Goal: Task Accomplishment & Management: Complete application form

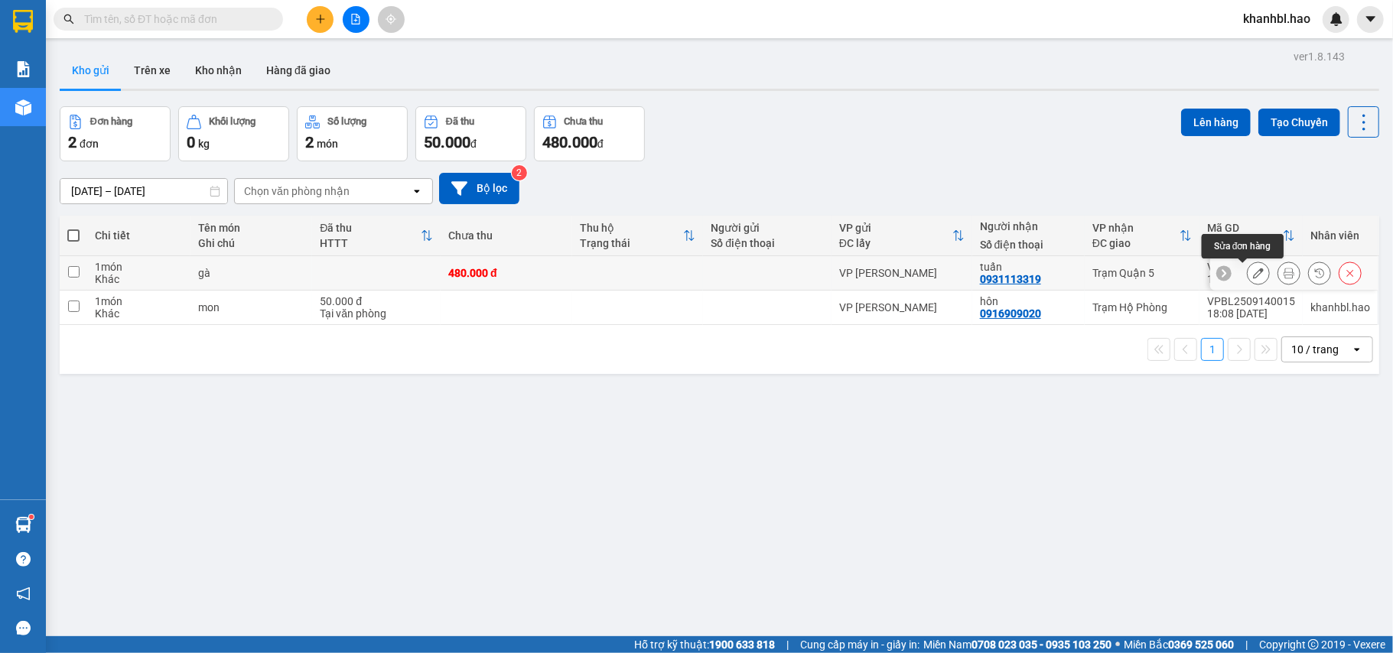
click at [1250, 272] on button at bounding box center [1258, 273] width 21 height 27
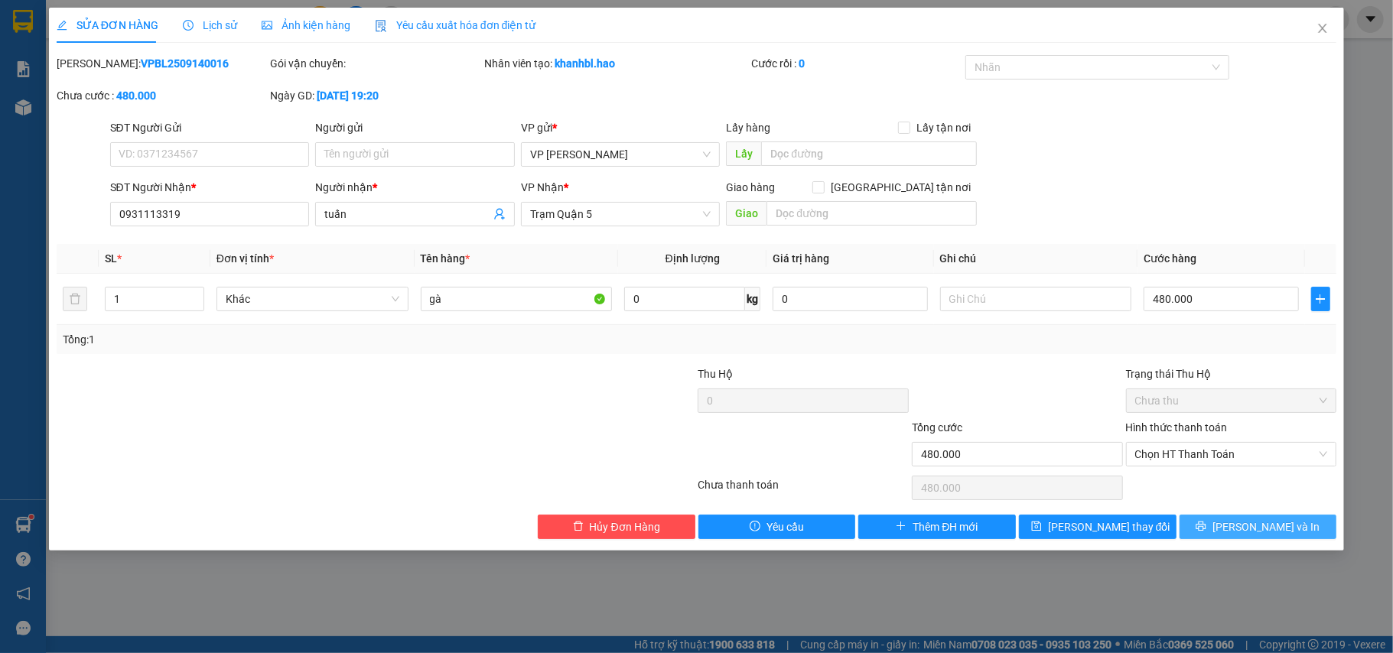
click at [1207, 532] on icon "printer" at bounding box center [1201, 526] width 11 height 11
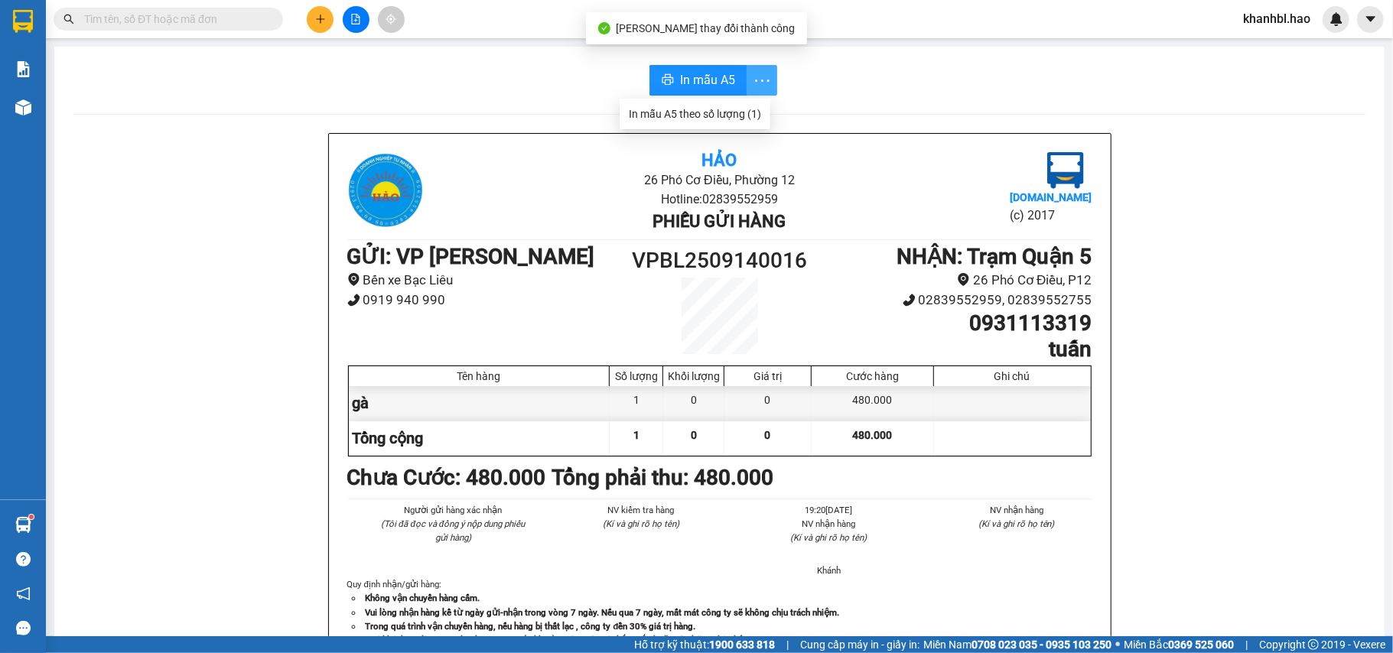
click at [753, 74] on icon "more" at bounding box center [762, 80] width 19 height 19
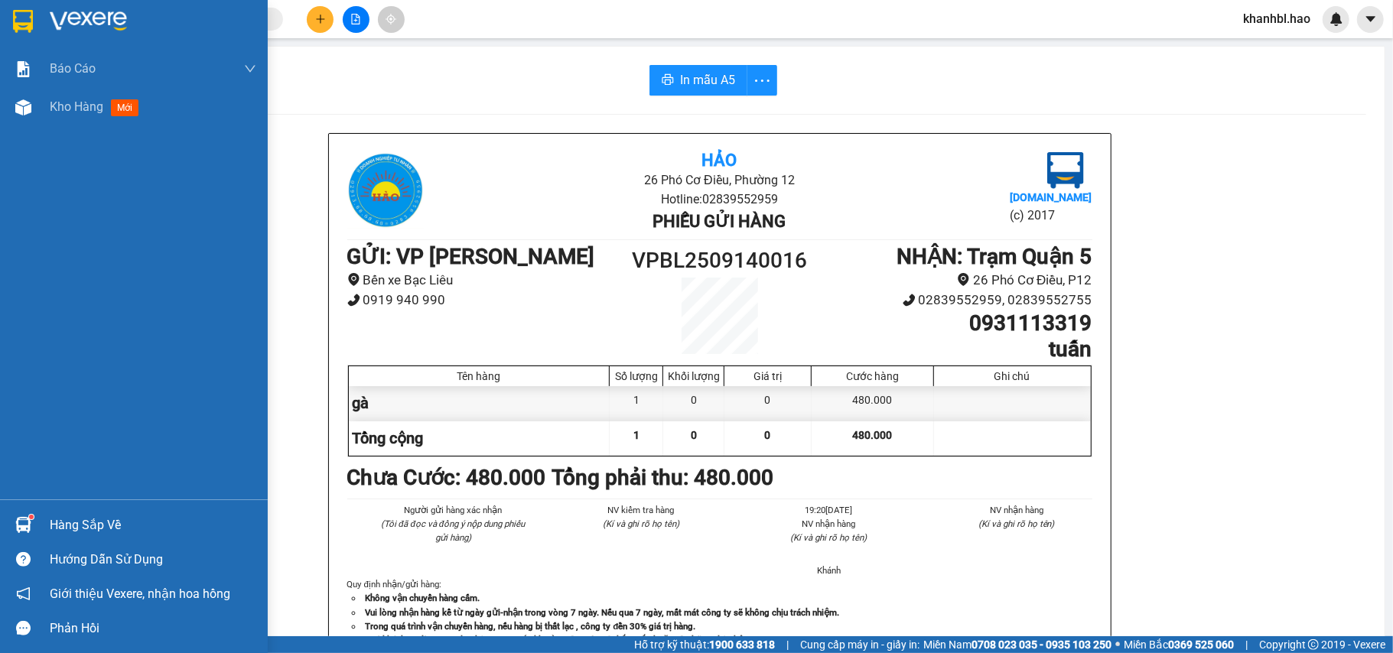
click at [21, 22] on img at bounding box center [23, 21] width 20 height 23
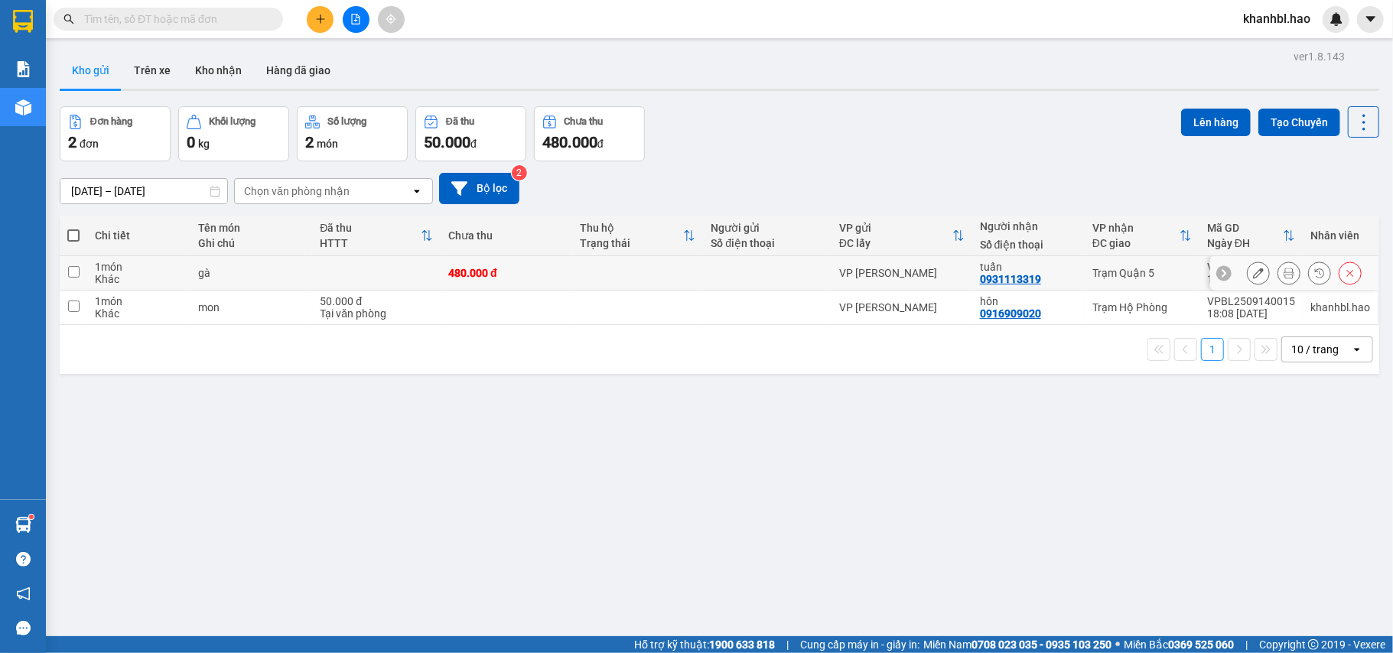
click at [1248, 267] on button at bounding box center [1258, 273] width 21 height 27
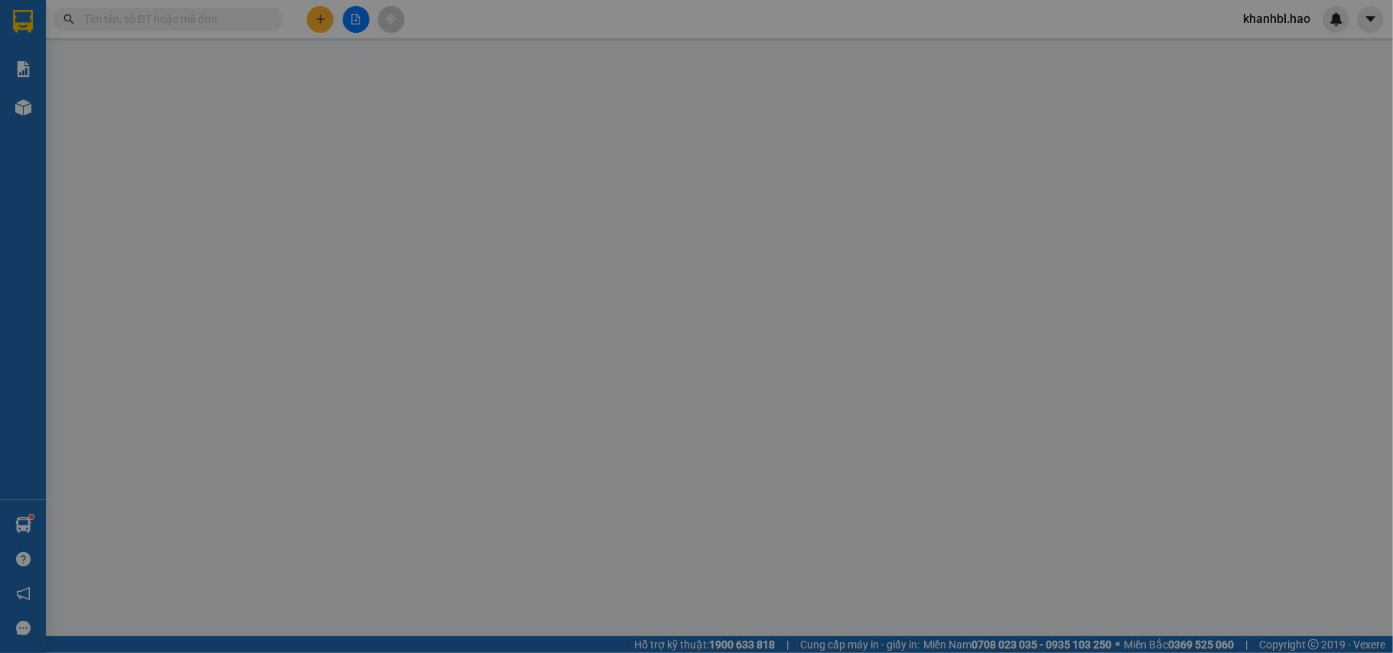
type input "0931113319"
type input "tuấn"
type input "480.000"
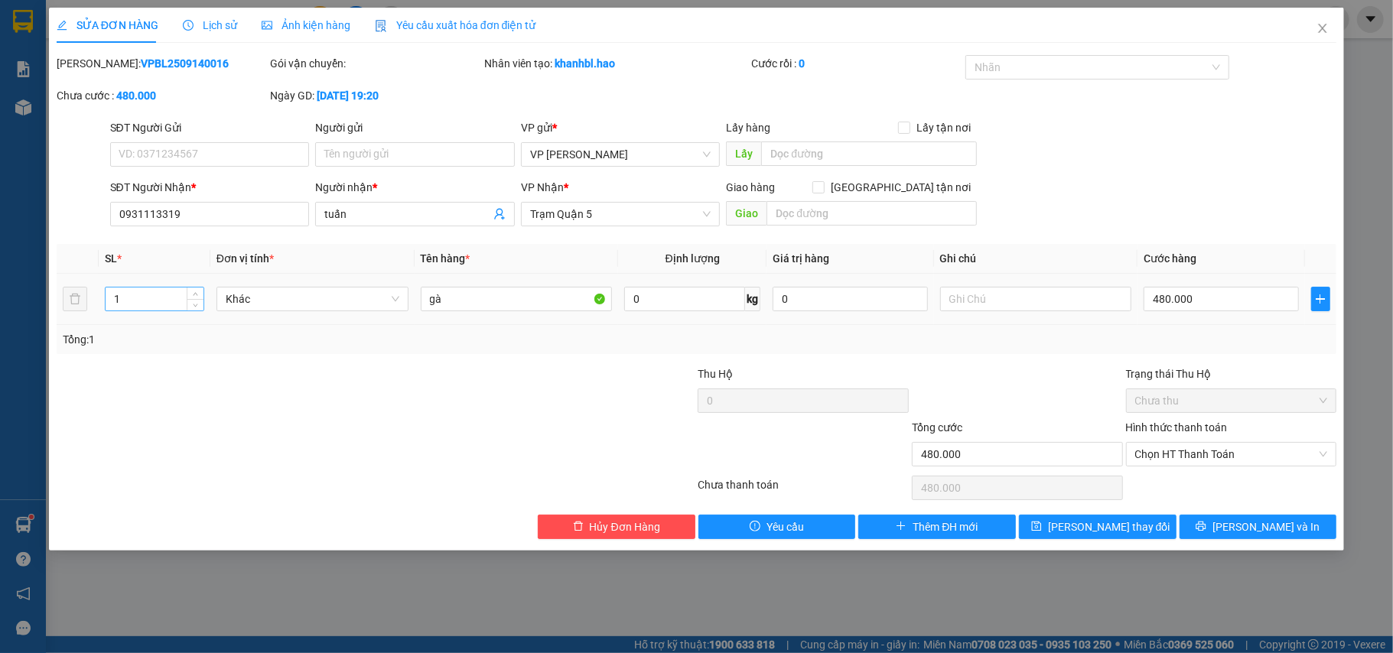
click at [181, 297] on input "1" at bounding box center [155, 299] width 98 height 23
type input "4"
click at [266, 380] on div at bounding box center [269, 393] width 428 height 54
click at [1259, 533] on span "[PERSON_NAME] và In" at bounding box center [1266, 527] width 107 height 17
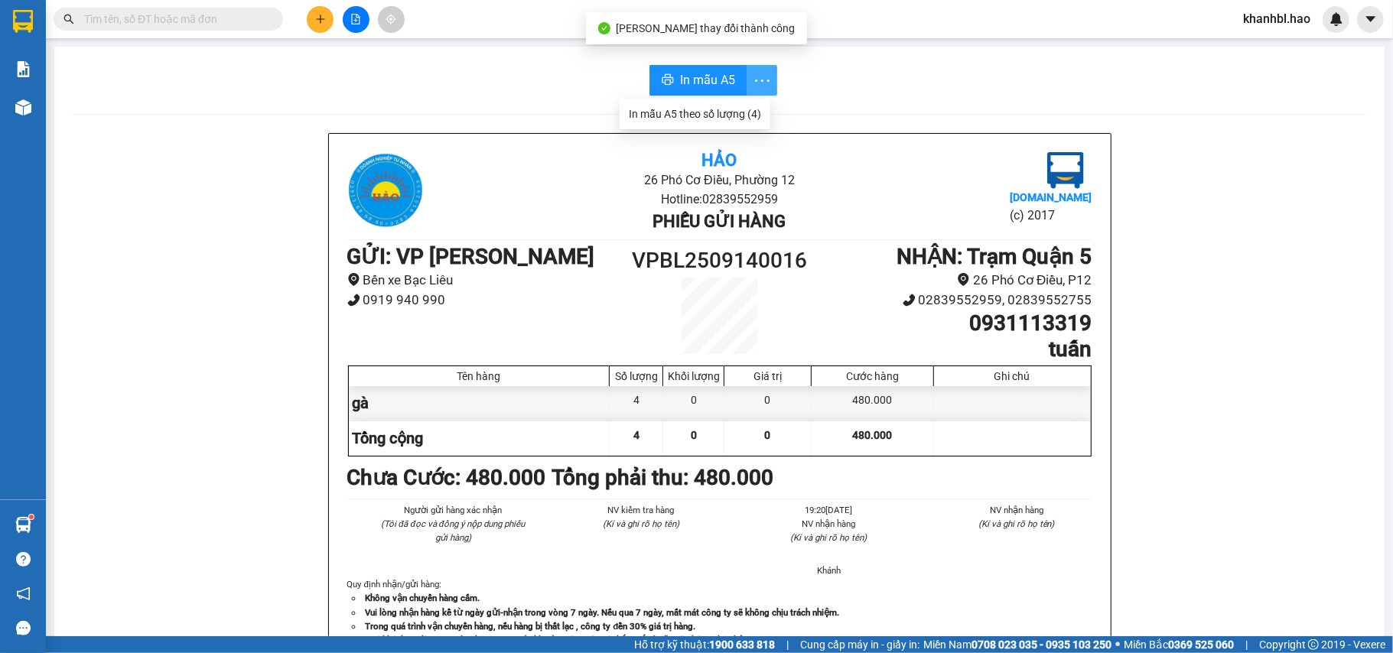
click at [753, 75] on icon "more" at bounding box center [762, 80] width 19 height 19
click at [714, 110] on div "In mẫu A5 theo số lượng (4)" at bounding box center [695, 114] width 132 height 17
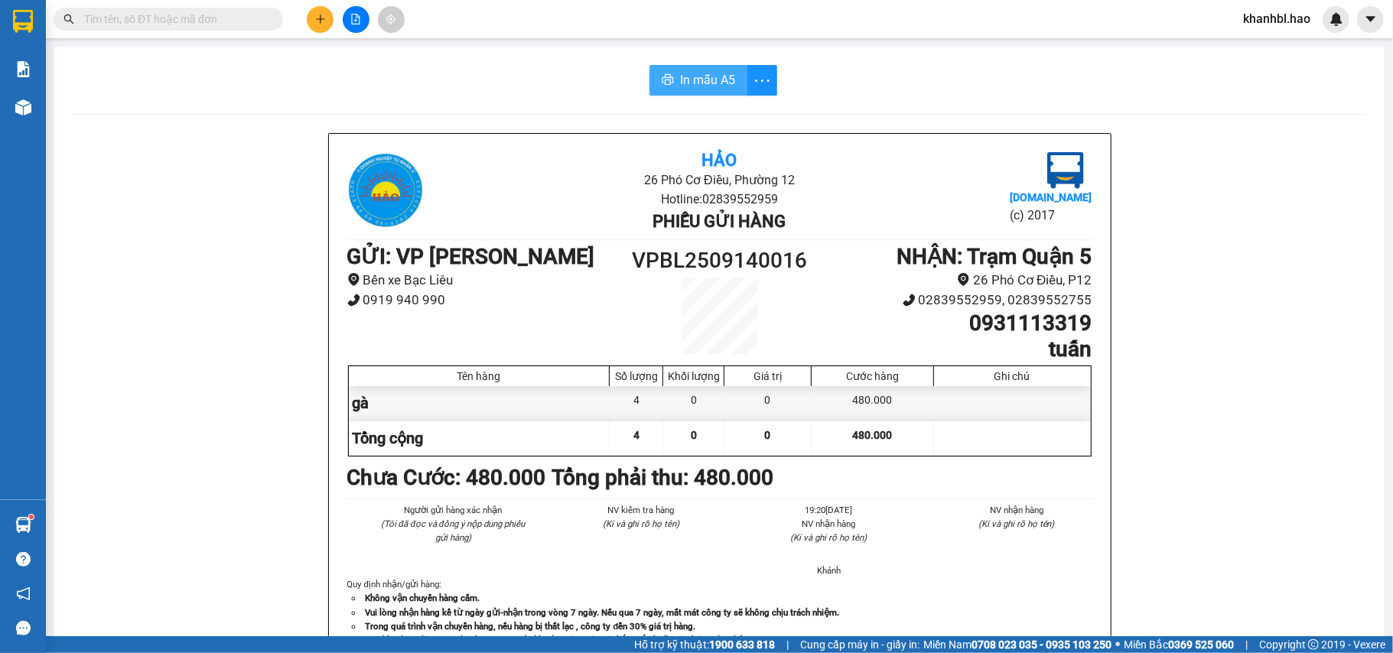
click at [707, 83] on span "In mẫu A5" at bounding box center [707, 79] width 55 height 19
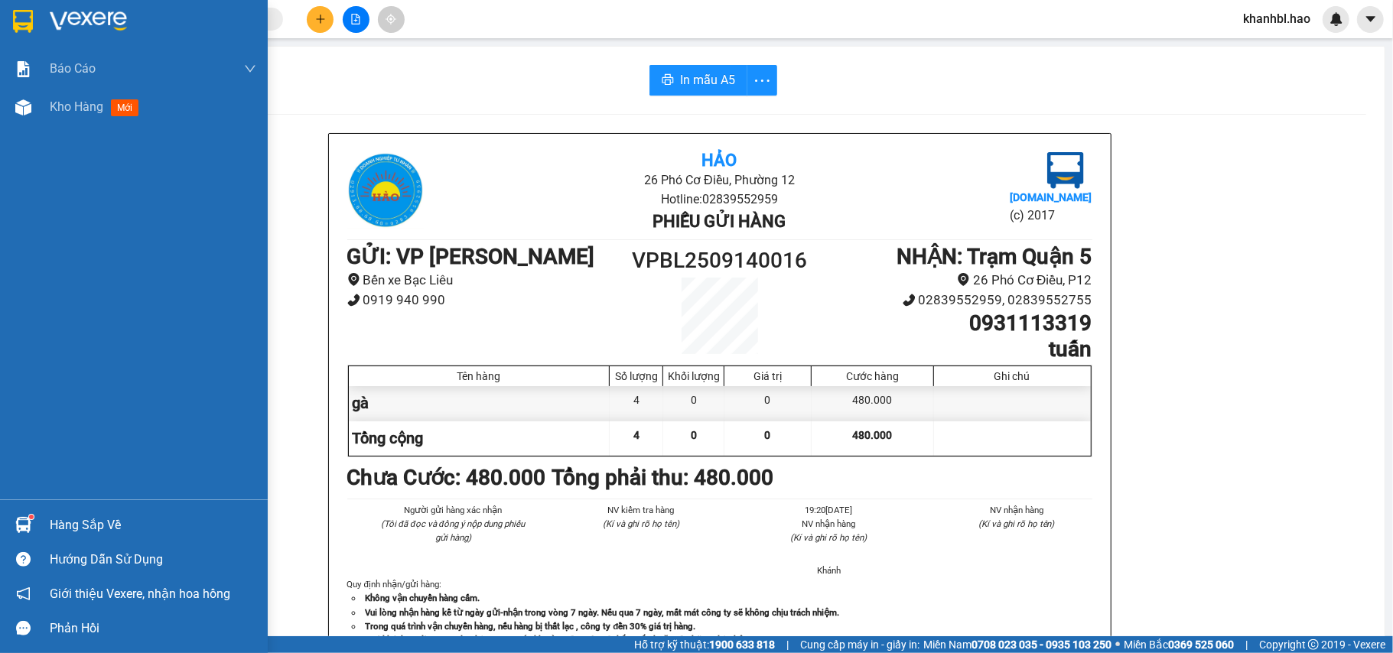
click at [20, 10] on img at bounding box center [23, 21] width 20 height 23
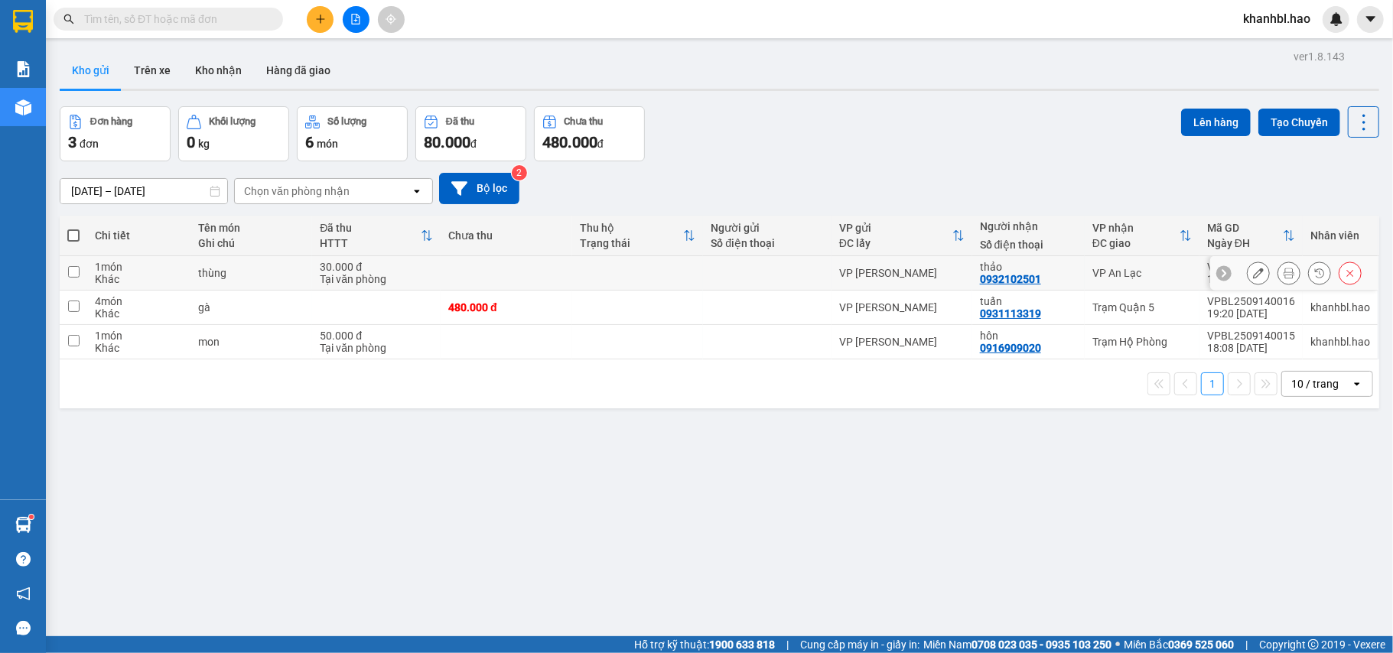
click at [1253, 275] on icon at bounding box center [1258, 273] width 11 height 11
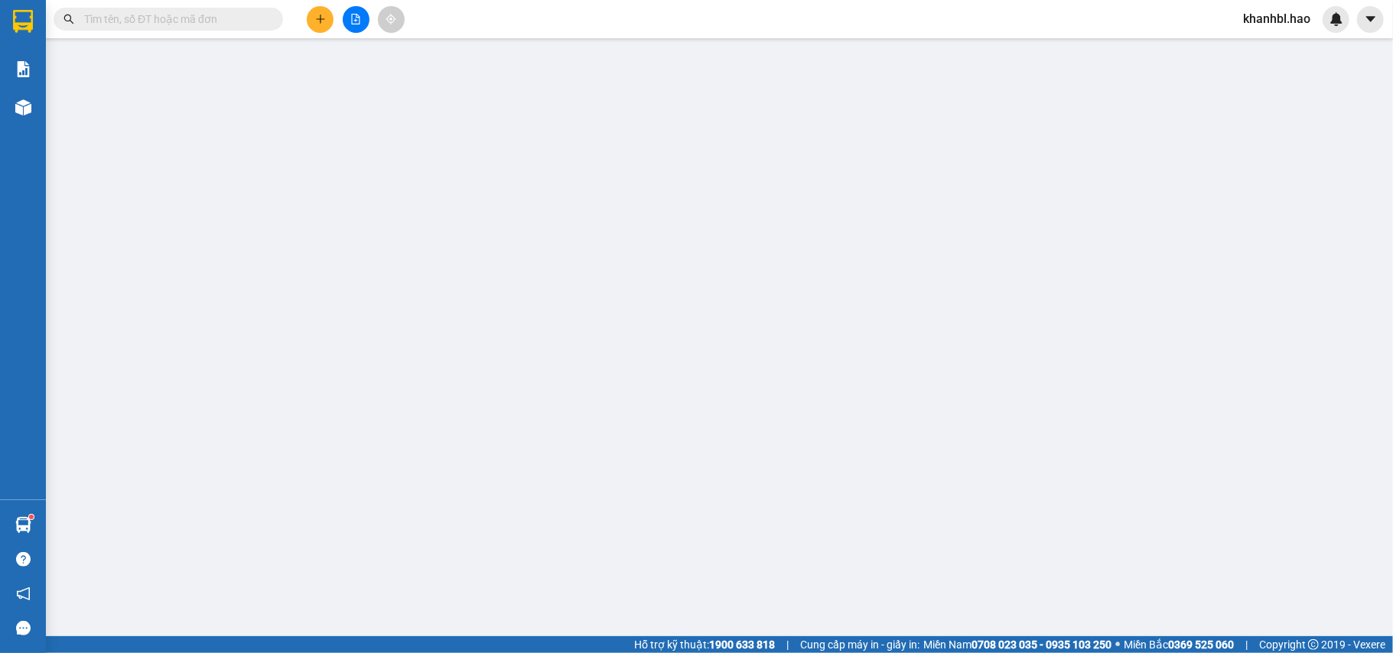
type input "0932102501"
type input "thảo"
type input "30.000"
type input "0"
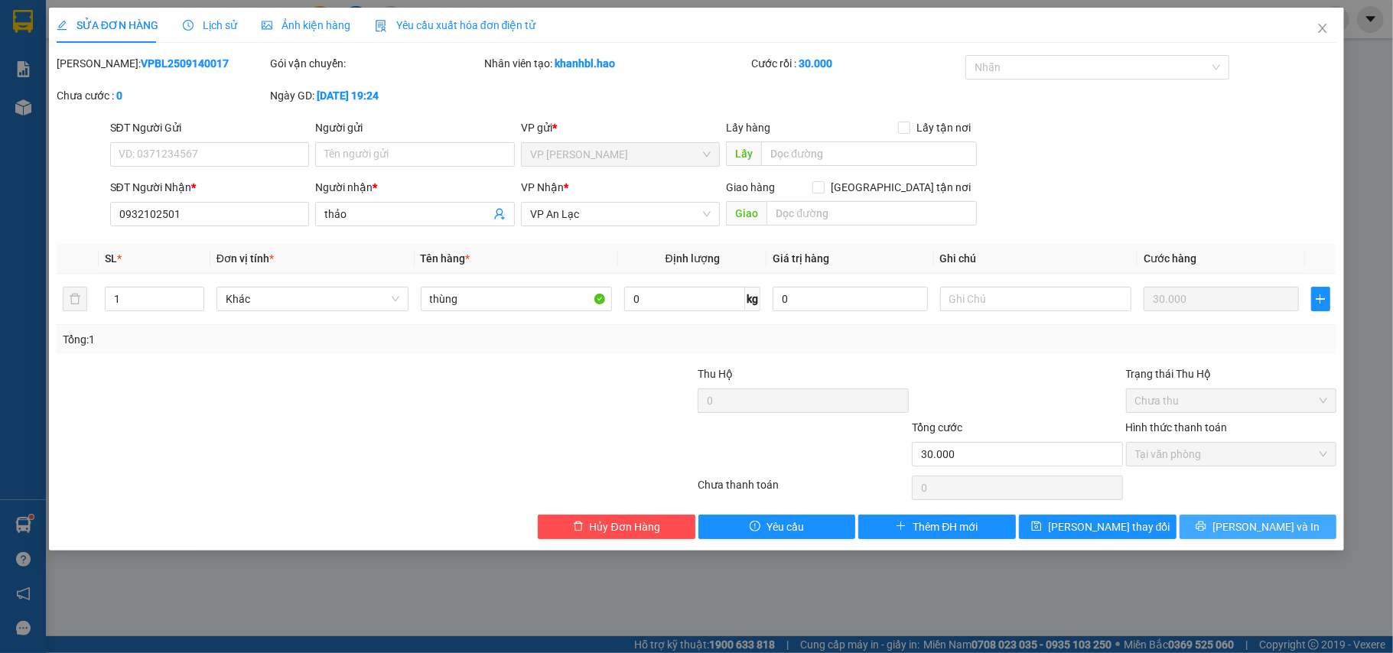
click at [1263, 524] on span "[PERSON_NAME] và In" at bounding box center [1266, 527] width 107 height 17
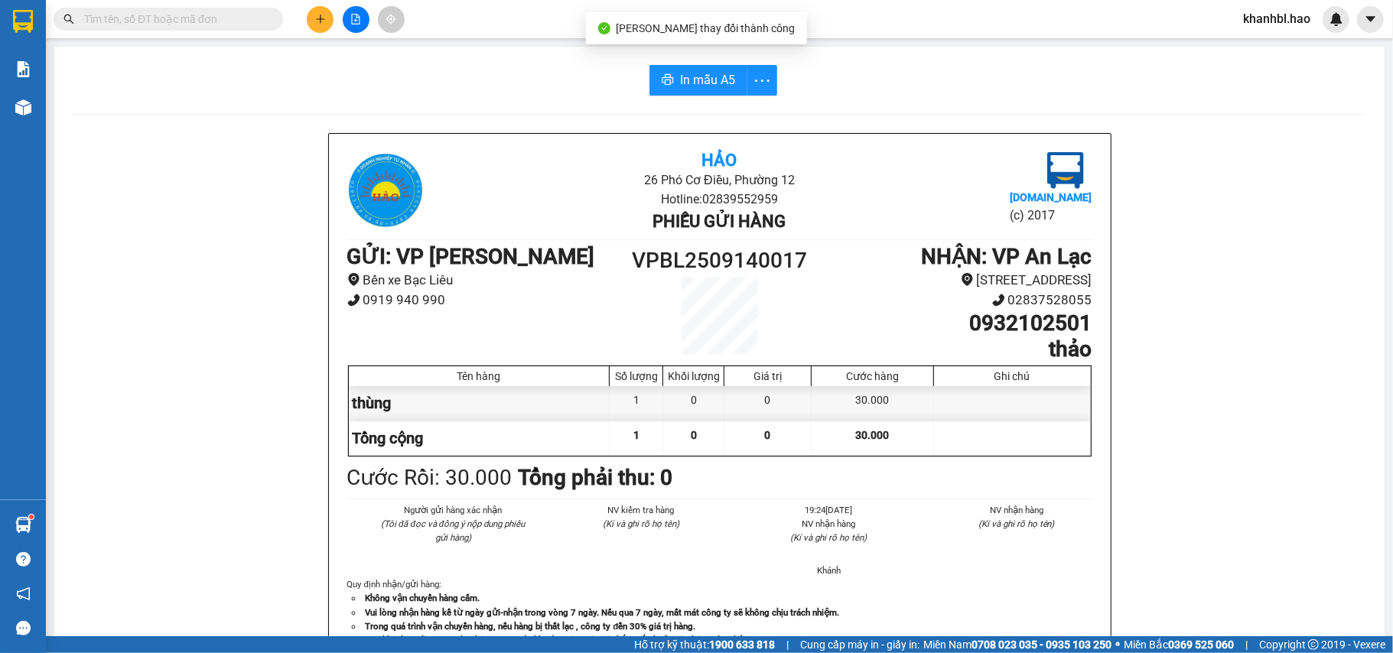
click at [775, 80] on div "In mẫu A5" at bounding box center [720, 80] width 1294 height 31
click at [767, 78] on span "more" at bounding box center [762, 80] width 29 height 19
click at [713, 104] on li "In mẫu A5 theo số lượng (1)" at bounding box center [695, 114] width 151 height 24
click at [708, 69] on button "In mẫu A5" at bounding box center [699, 80] width 98 height 31
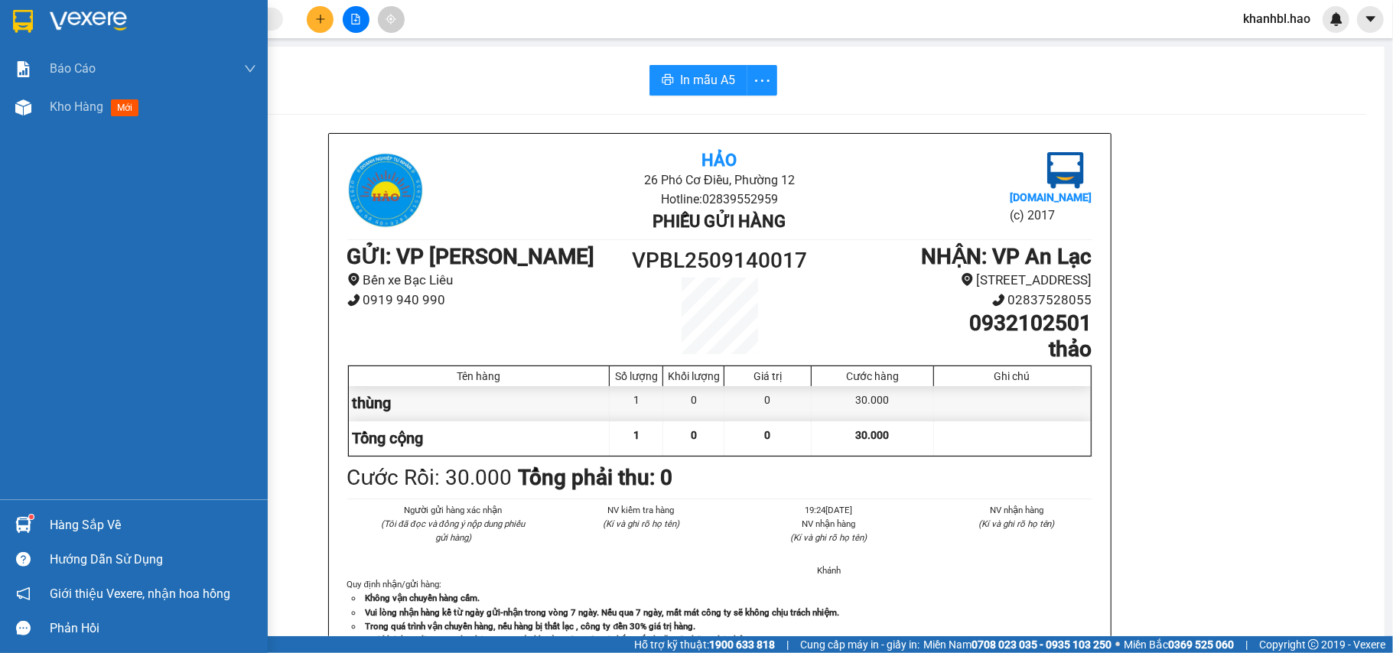
click at [16, 19] on img at bounding box center [23, 21] width 20 height 23
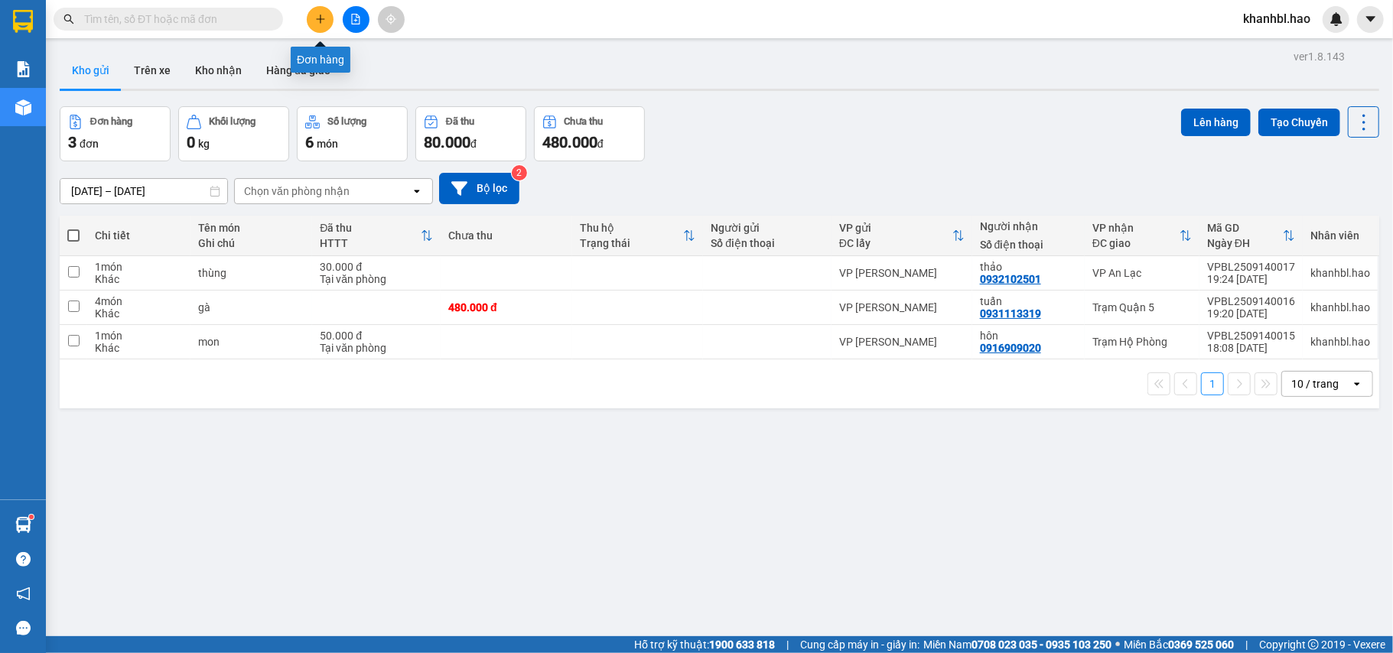
click at [322, 14] on icon "plus" at bounding box center [320, 19] width 11 height 11
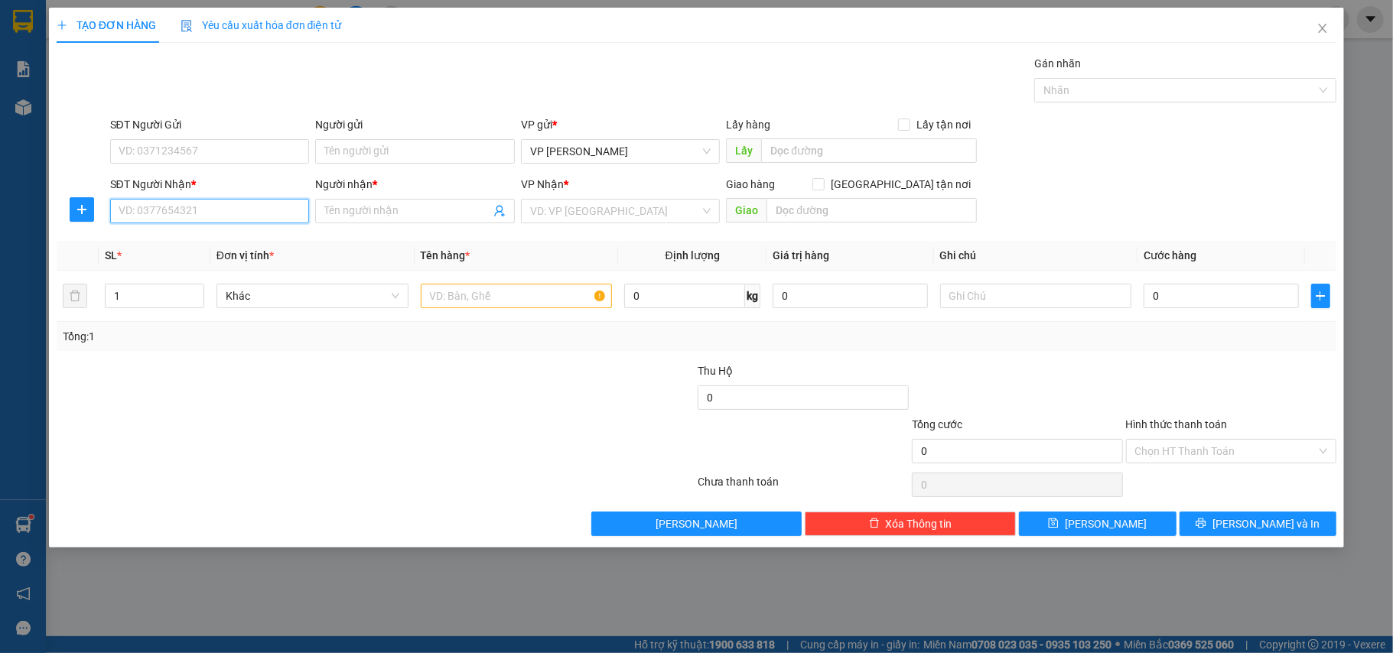
click at [175, 211] on input "SĐT Người Nhận *" at bounding box center [210, 211] width 200 height 24
type input "0839443437"
click at [200, 240] on div "0839443437 - TÂM" at bounding box center [209, 243] width 181 height 17
type input "TÂM"
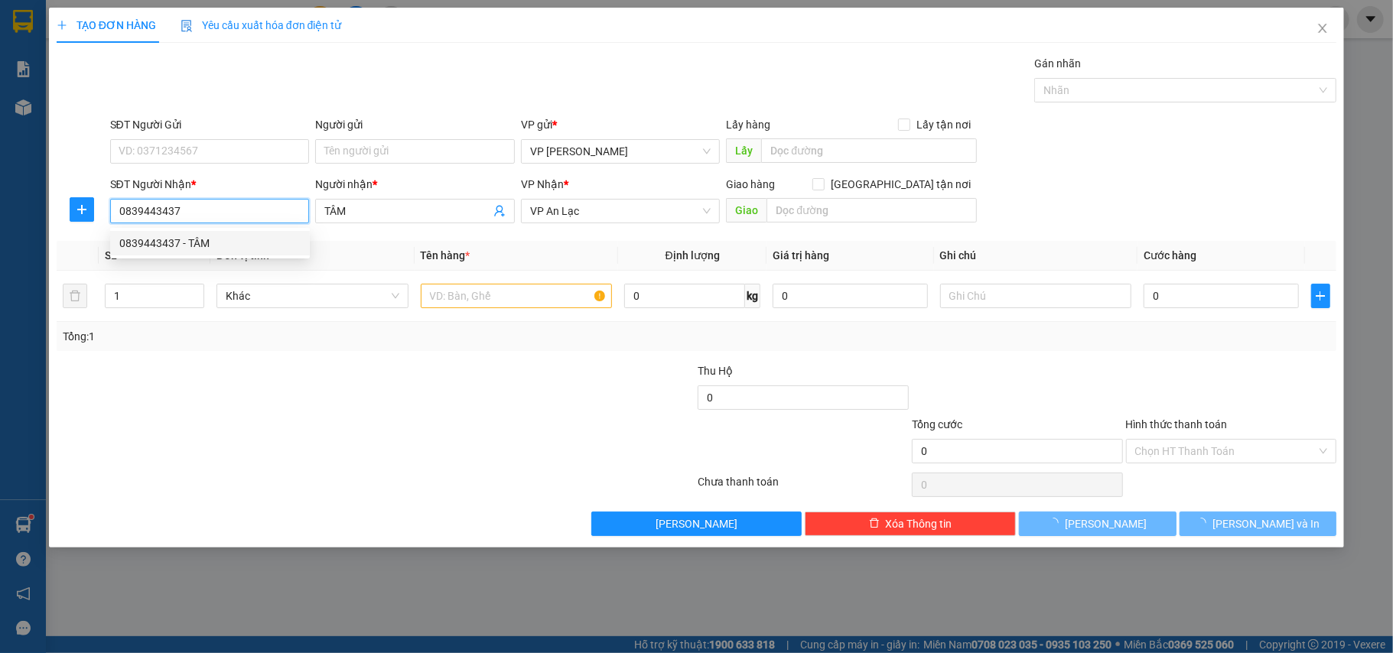
type input "30.000"
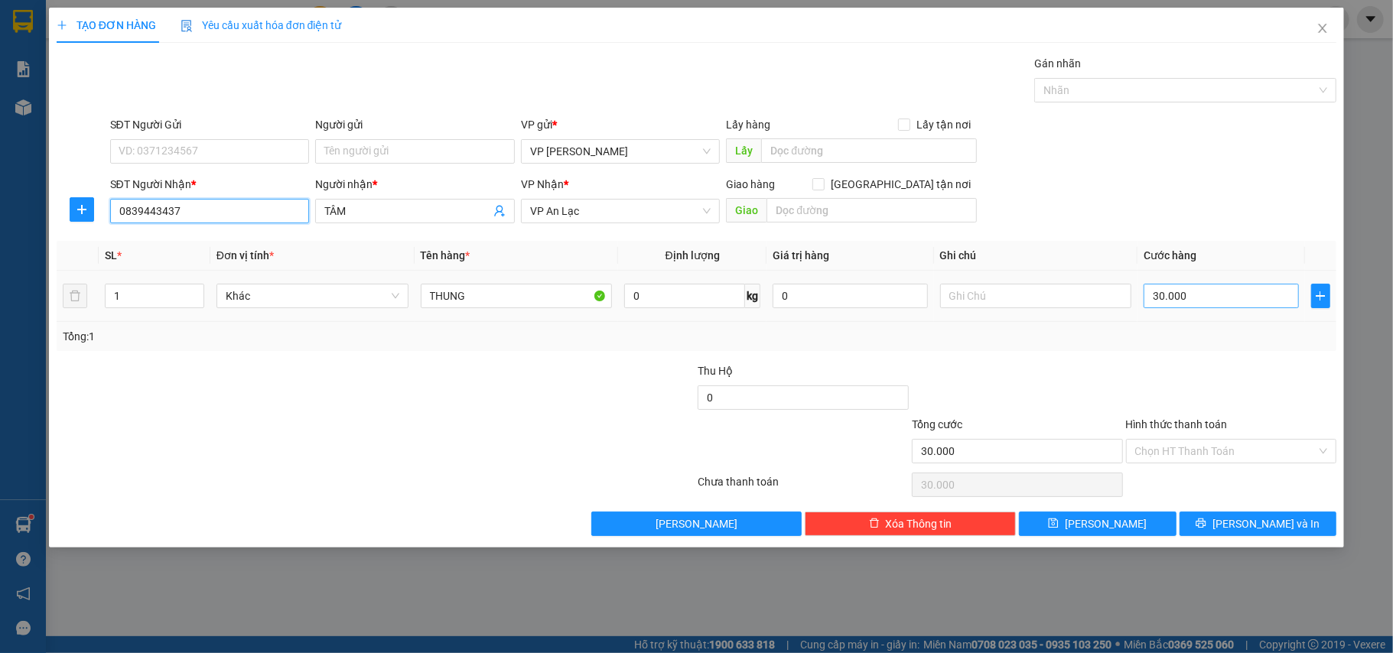
type input "0839443437"
type input "0"
type input "003"
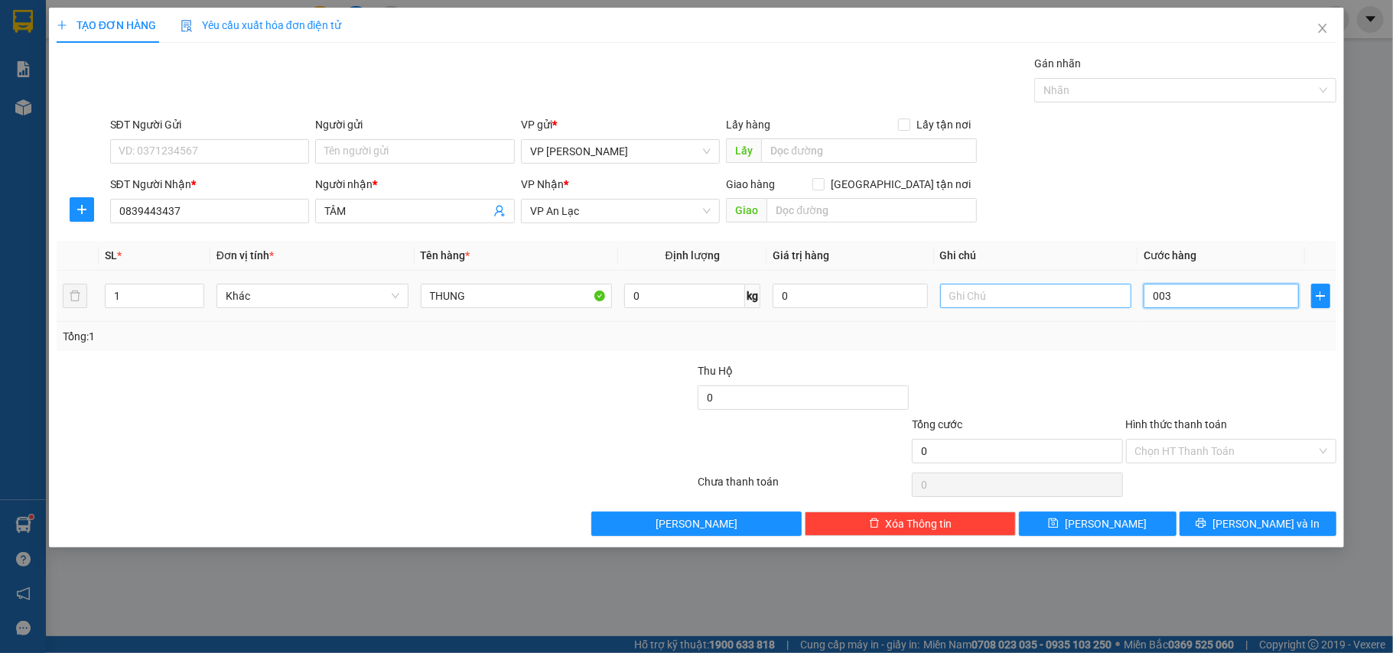
type input "3"
type input "30"
type input "003"
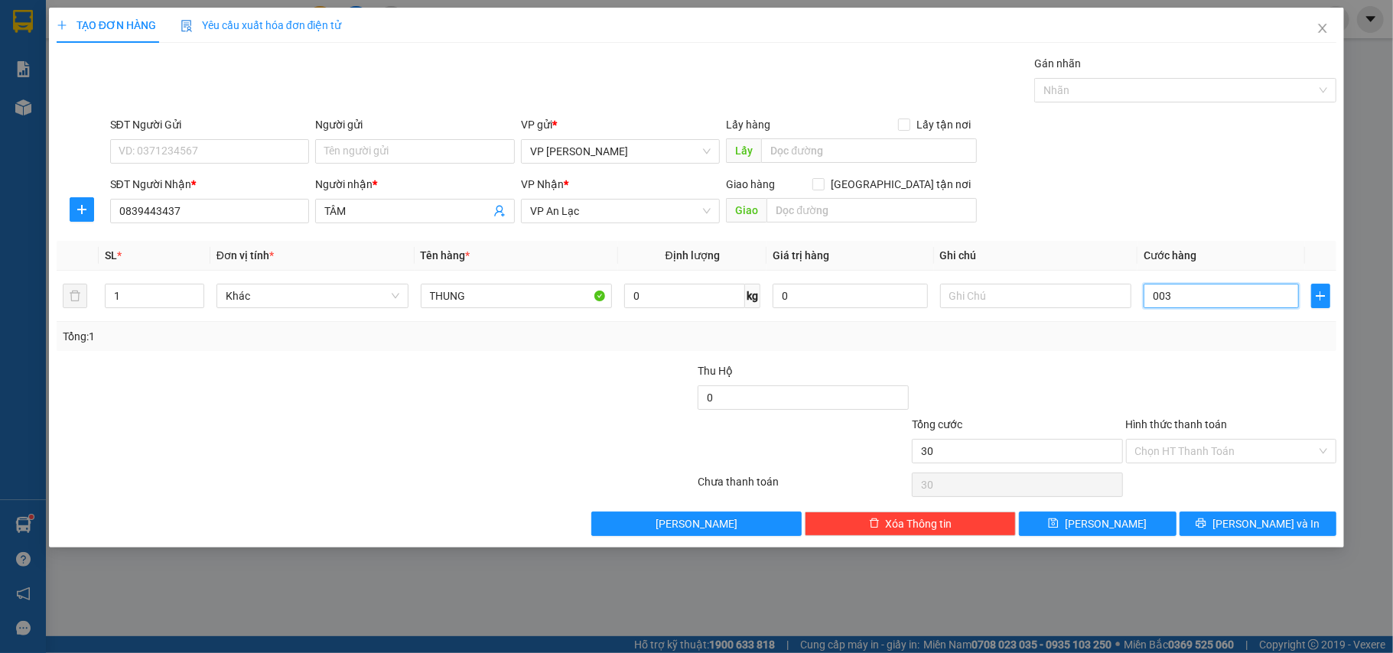
type input "3"
type input "00"
type input "0"
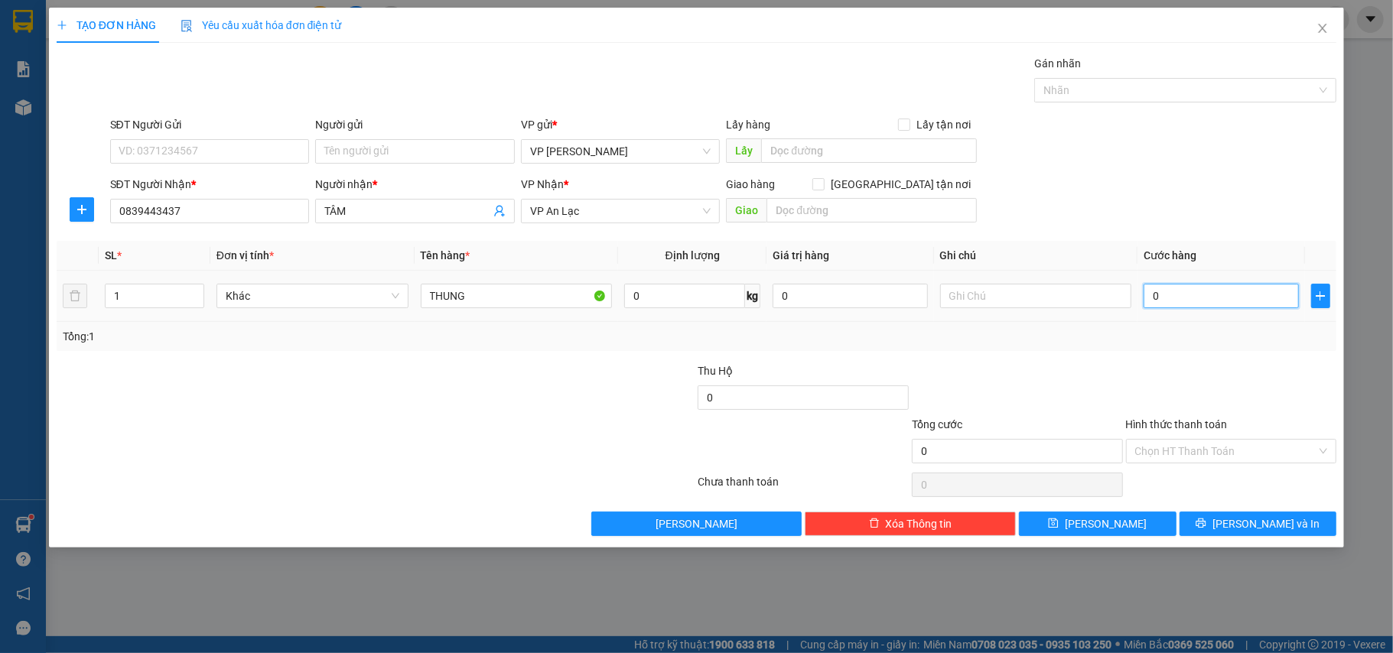
type input "003"
type input "3"
type input "30"
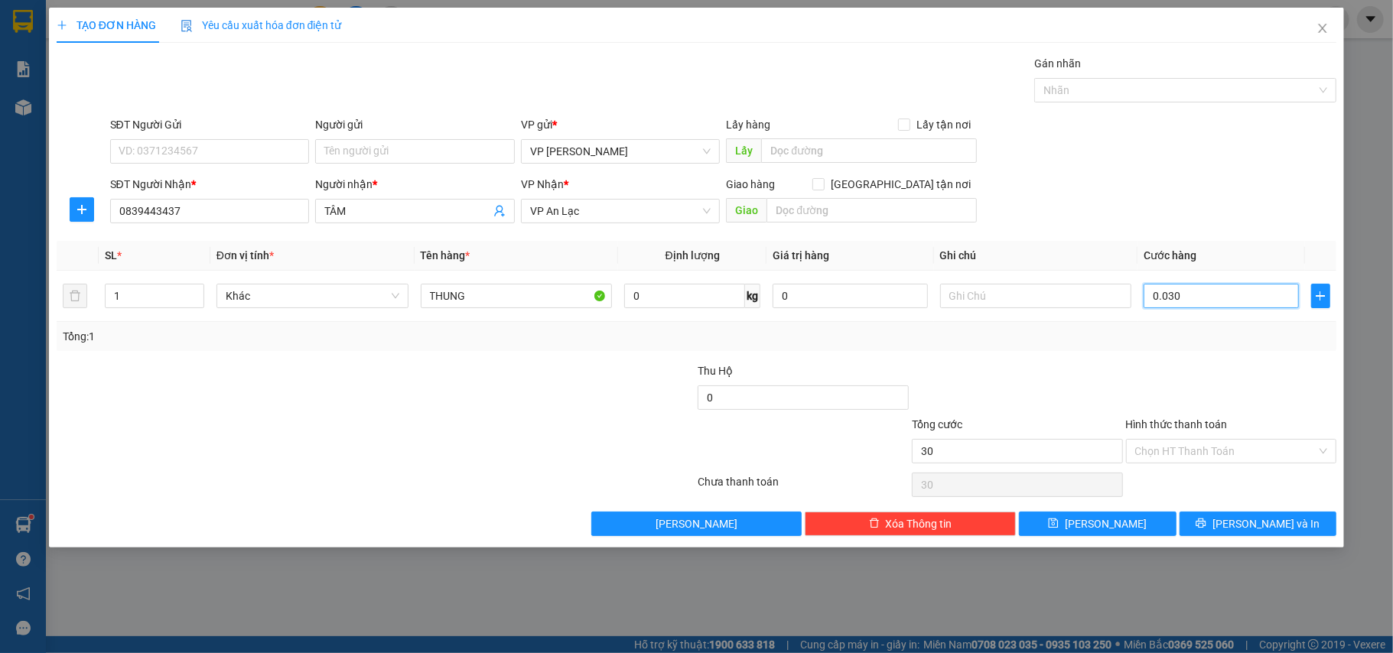
type input "0.030"
click at [1142, 187] on div "SĐT Người Nhận * 0839443437 Người nhận * TÂM VP Nhận * VP An Lạc Giao hàng [GEO…" at bounding box center [724, 203] width 1234 height 54
type input "30.000"
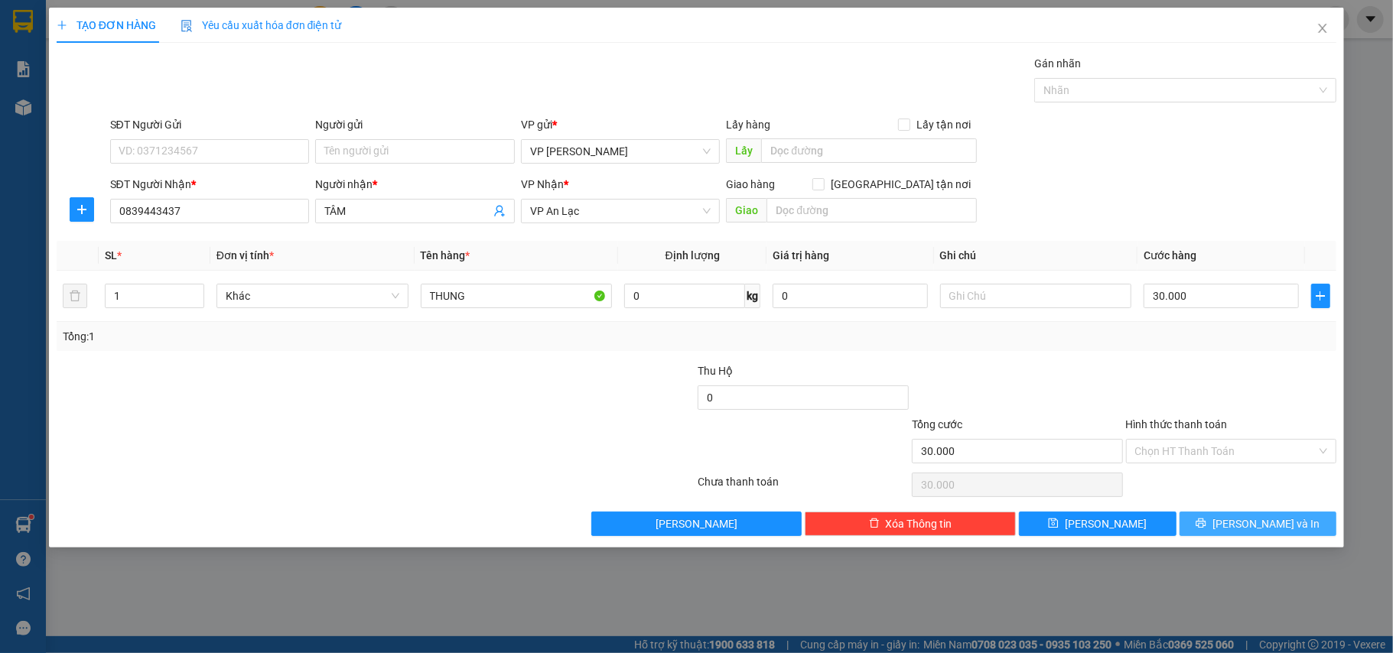
click at [1253, 530] on span "[PERSON_NAME] và In" at bounding box center [1266, 524] width 107 height 17
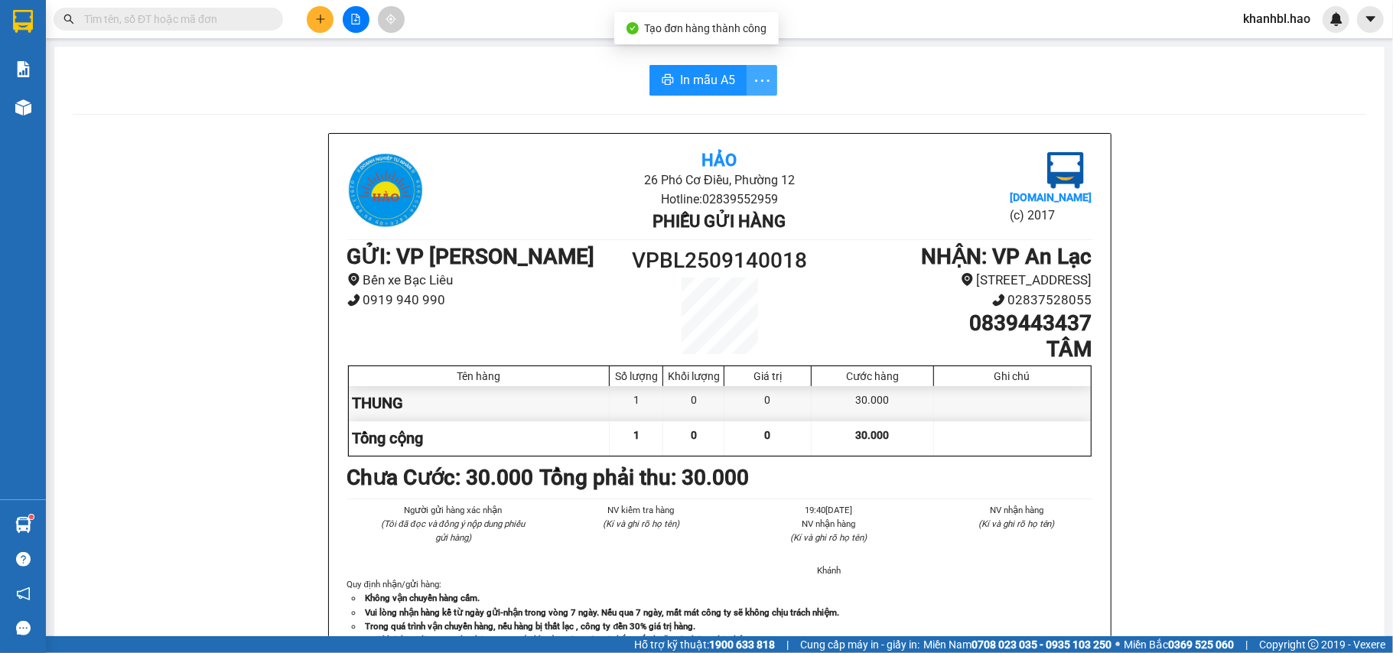
drag, startPoint x: 759, startPoint y: 78, endPoint x: 747, endPoint y: 92, distance: 18.4
click at [758, 78] on icon "more" at bounding box center [762, 80] width 19 height 19
drag, startPoint x: 742, startPoint y: 114, endPoint x: 689, endPoint y: 80, distance: 63.0
click at [738, 114] on div "In mẫu A5 theo số lượng (1)" at bounding box center [695, 114] width 132 height 17
